Goal: Task Accomplishment & Management: Manage account settings

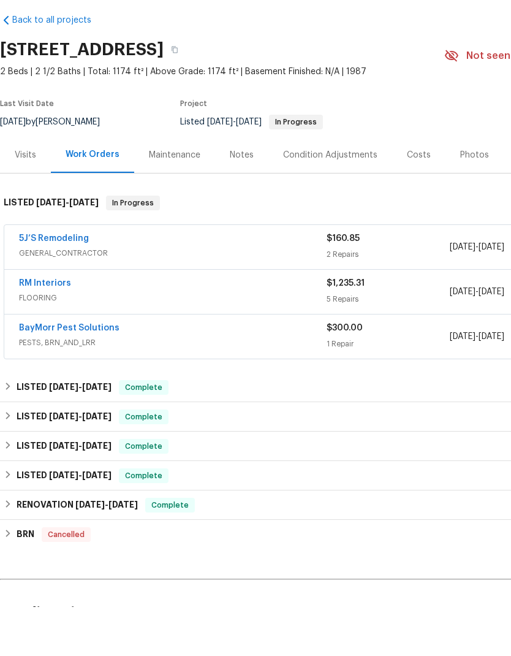
scroll to position [49, 0]
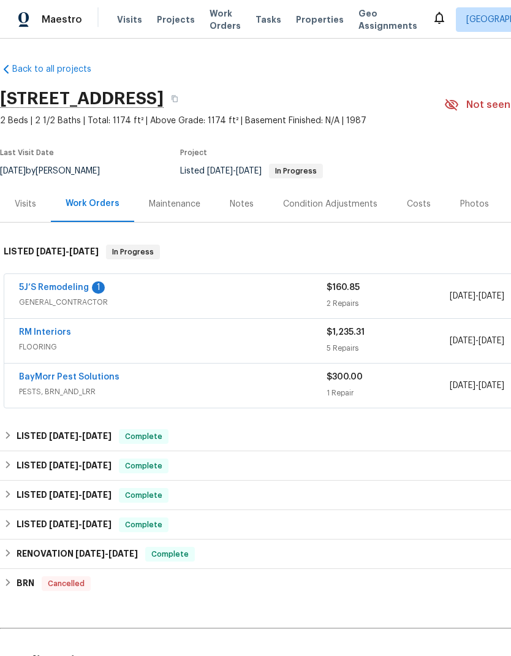
click at [65, 283] on link "5J’S Remodeling" at bounding box center [54, 287] width 70 height 9
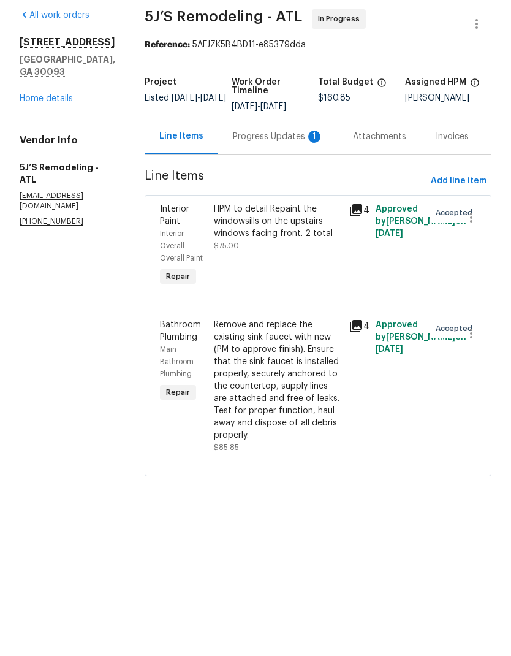
click at [272, 180] on div "Progress Updates 1" at bounding box center [278, 186] width 91 height 12
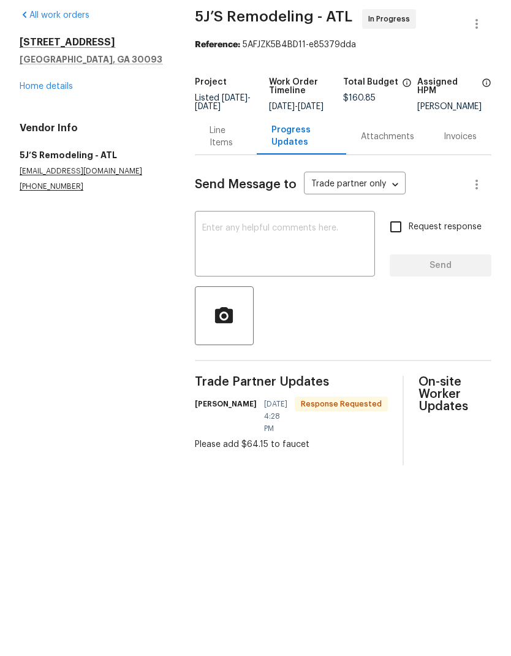
click at [230, 173] on div "Line Items" at bounding box center [226, 185] width 32 height 25
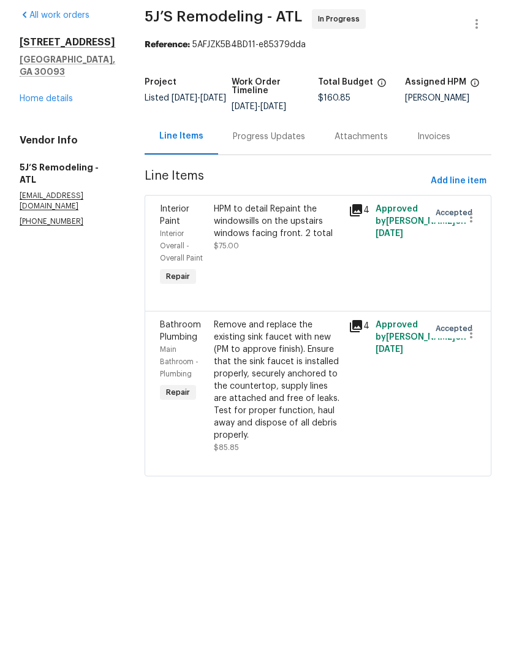
click at [293, 379] on div "Remove and replace the existing sink faucet with new (PM to approve finish). En…" at bounding box center [277, 429] width 127 height 123
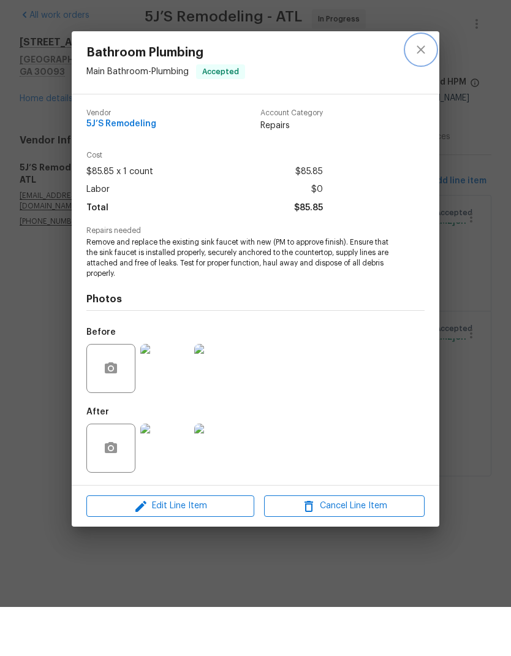
click at [417, 91] on icon "close" at bounding box center [421, 98] width 15 height 15
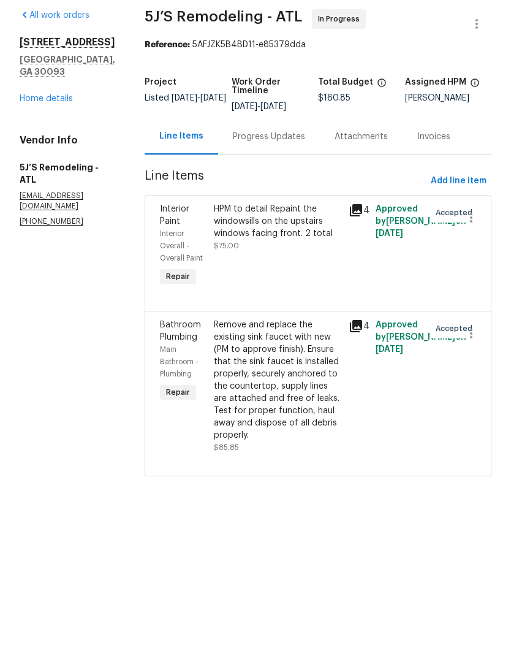
click at [278, 252] on div "HPM to detail Repaint the windowsills on the upstairs windows facing front. 2 t…" at bounding box center [277, 270] width 127 height 37
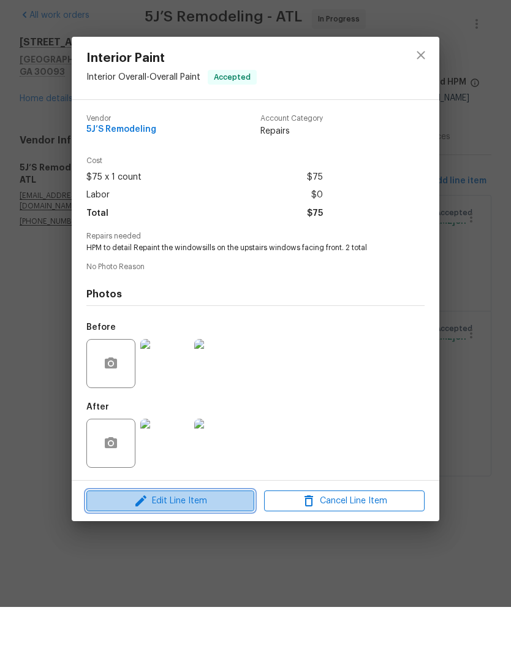
click at [194, 542] on span "Edit Line Item" at bounding box center [170, 549] width 161 height 15
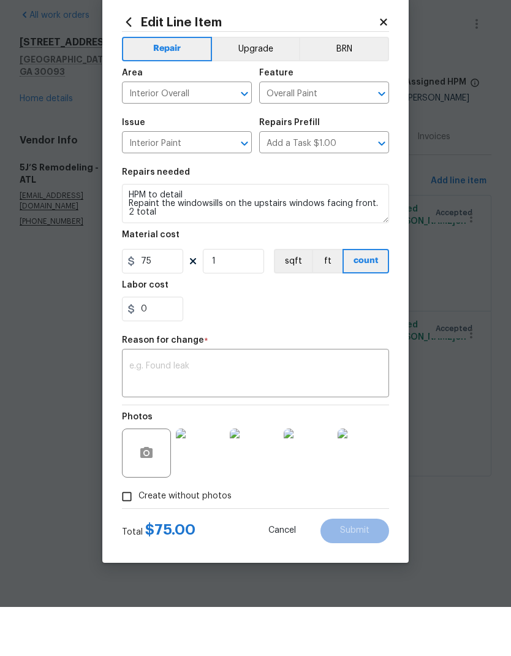
click at [189, 411] on textarea at bounding box center [255, 424] width 252 height 26
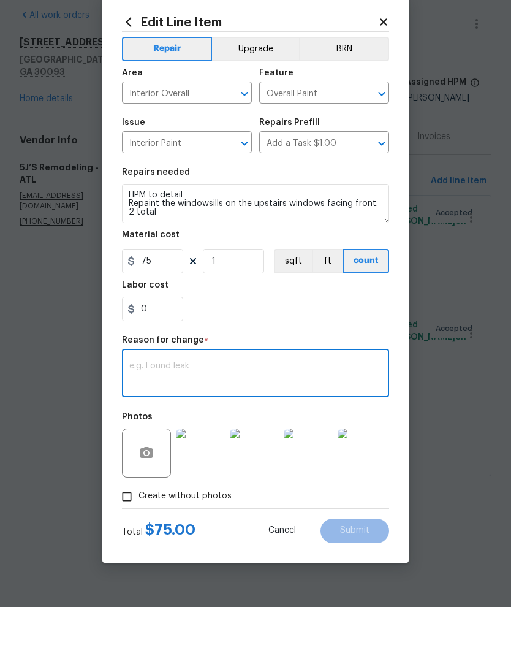
click at [171, 411] on textarea at bounding box center [255, 424] width 252 height 26
paste textarea "https://opendoor.enterprise.slack.com/archives/CSCKZ7GR1/p1758488720383709"
type textarea "https://opendoor.enterprise.slack.com/archives/CSCKZ7GR1/p175848872038370"
click at [138, 411] on textarea "https://opendoor.enterprise.slack.com/archives/CSCKZ7GR1/p175848872038370" at bounding box center [255, 424] width 252 height 26
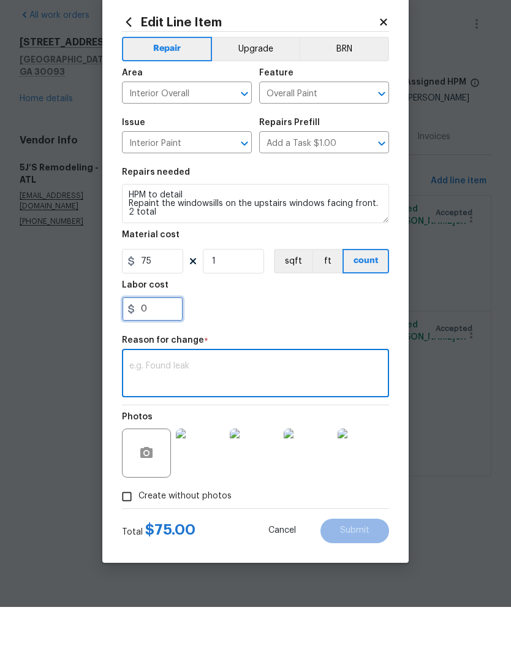
click at [162, 346] on input "0" at bounding box center [152, 358] width 61 height 25
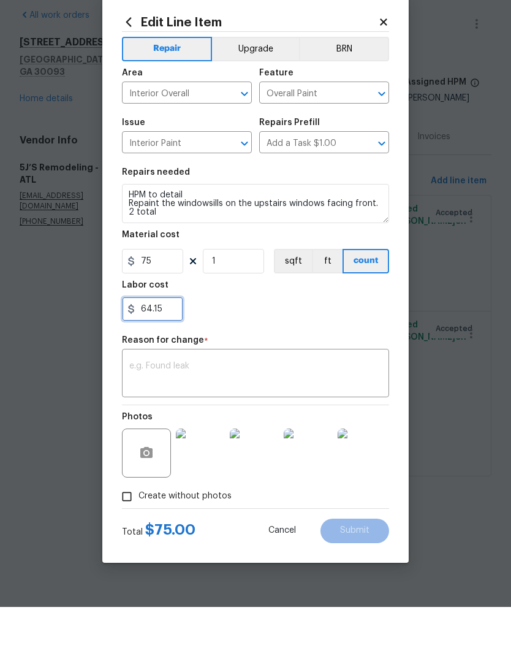
type input "64.15"
click at [235, 411] on textarea at bounding box center [255, 424] width 252 height 26
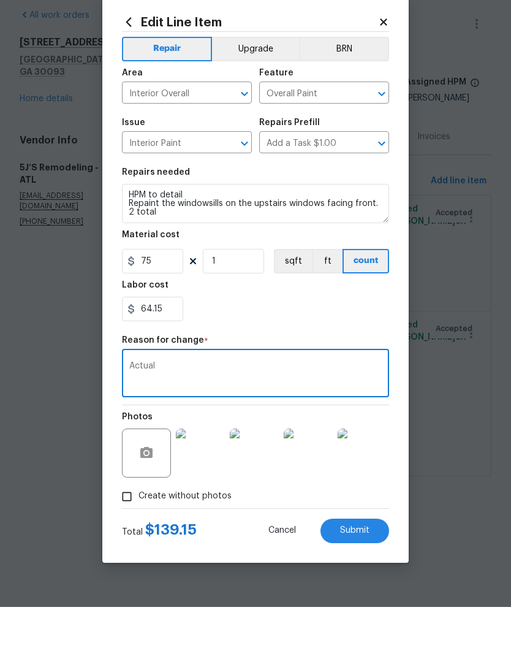
type textarea "Actual"
click at [364, 575] on span "Submit" at bounding box center [354, 579] width 29 height 9
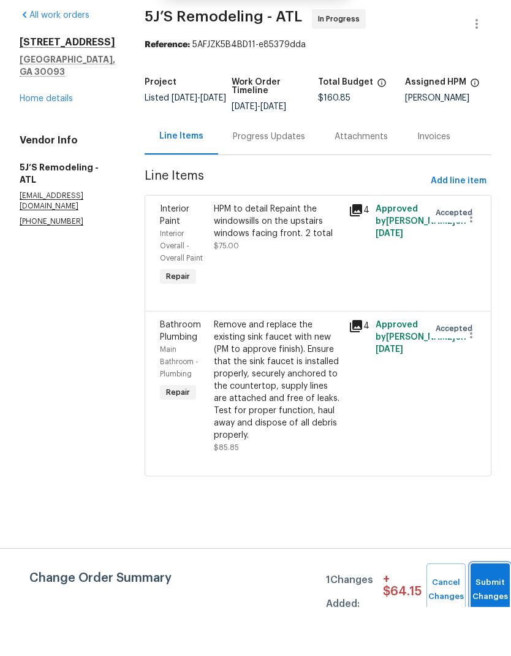
click at [484, 612] on button "Submit Changes" at bounding box center [490, 638] width 39 height 53
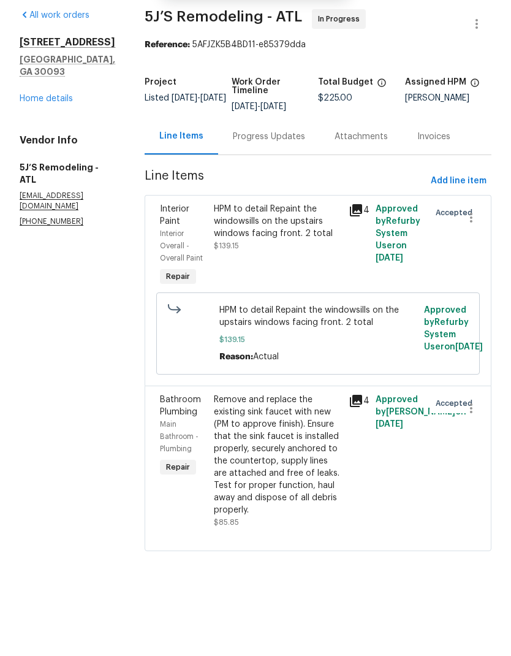
click at [271, 180] on div "Progress Updates" at bounding box center [269, 186] width 72 height 12
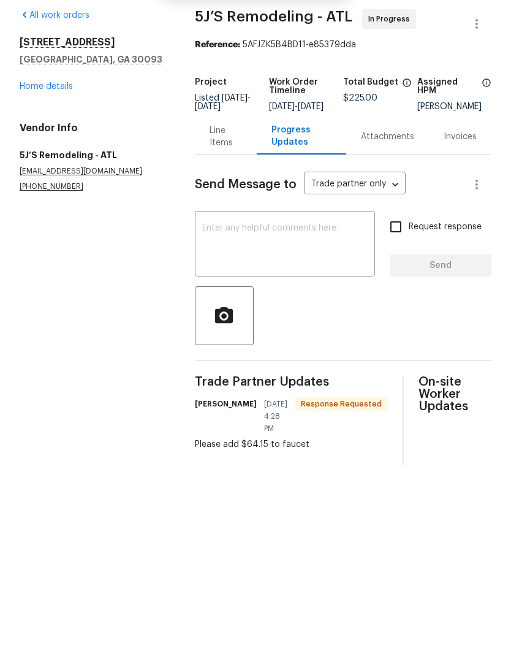
click at [250, 273] on textarea at bounding box center [284, 294] width 165 height 43
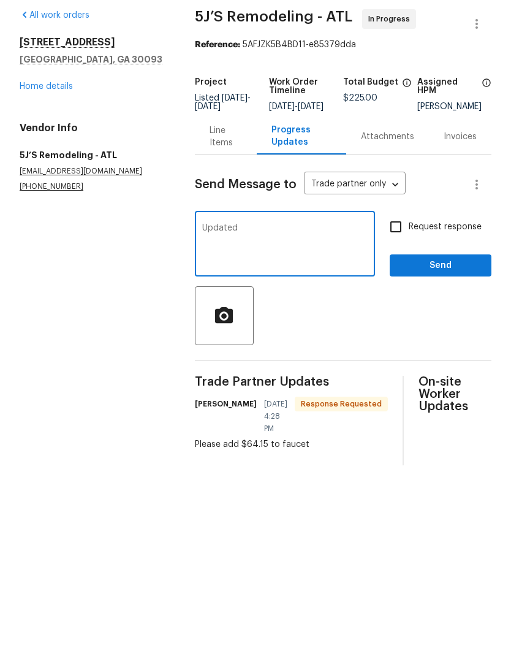
type textarea "Updated"
click at [439, 307] on span "Send" at bounding box center [441, 314] width 82 height 15
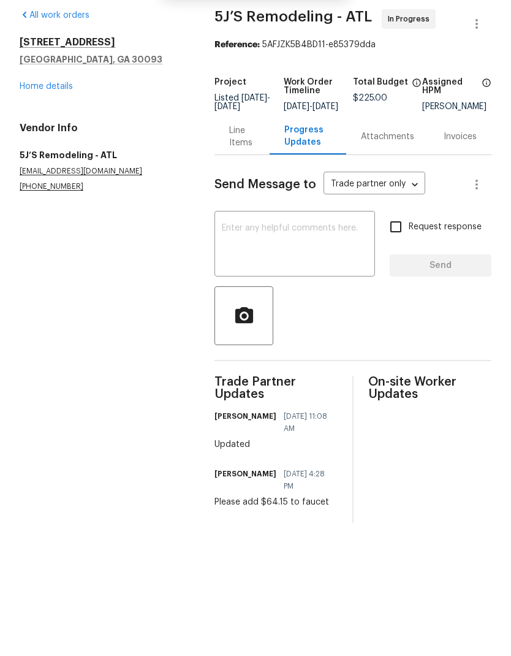
click at [69, 131] on link "Home details" at bounding box center [46, 135] width 53 height 9
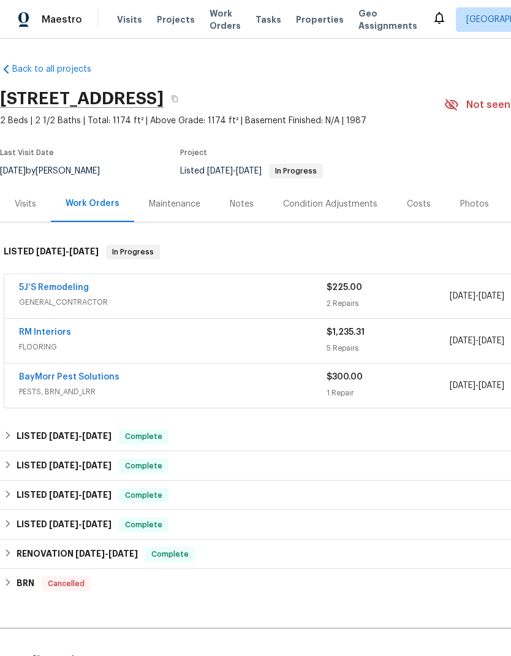
click at [31, 328] on link "RM Interiors" at bounding box center [45, 332] width 52 height 9
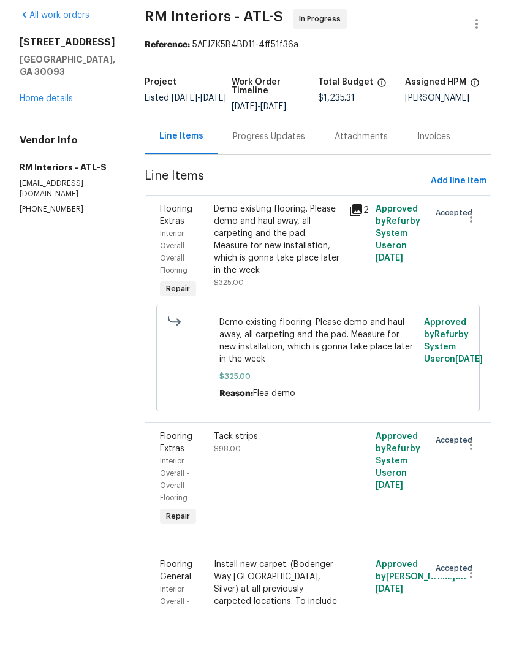
scroll to position [49, 0]
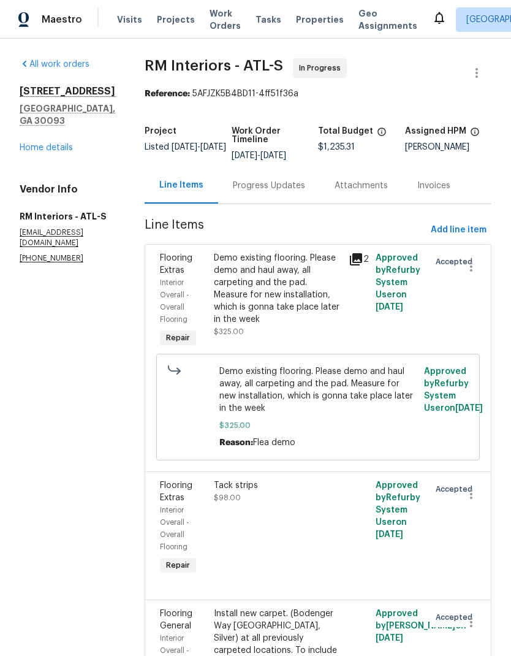
click at [55, 143] on link "Home details" at bounding box center [46, 147] width 53 height 9
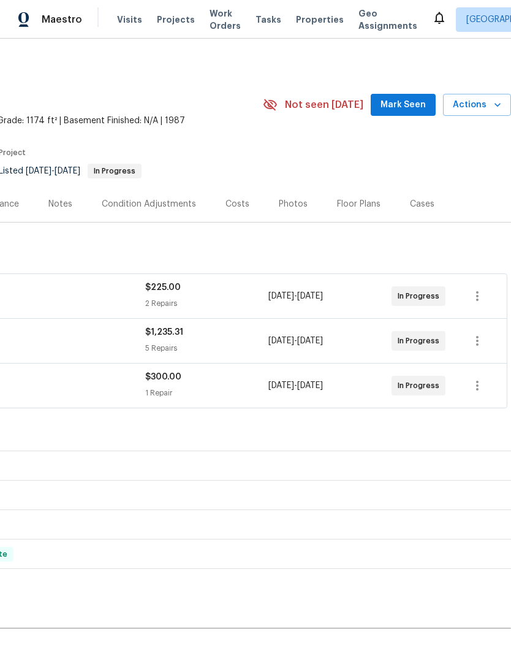
scroll to position [0, 181]
click at [409, 97] on span "Mark Seen" at bounding box center [403, 104] width 45 height 15
